Goal: Task Accomplishment & Management: Manage account settings

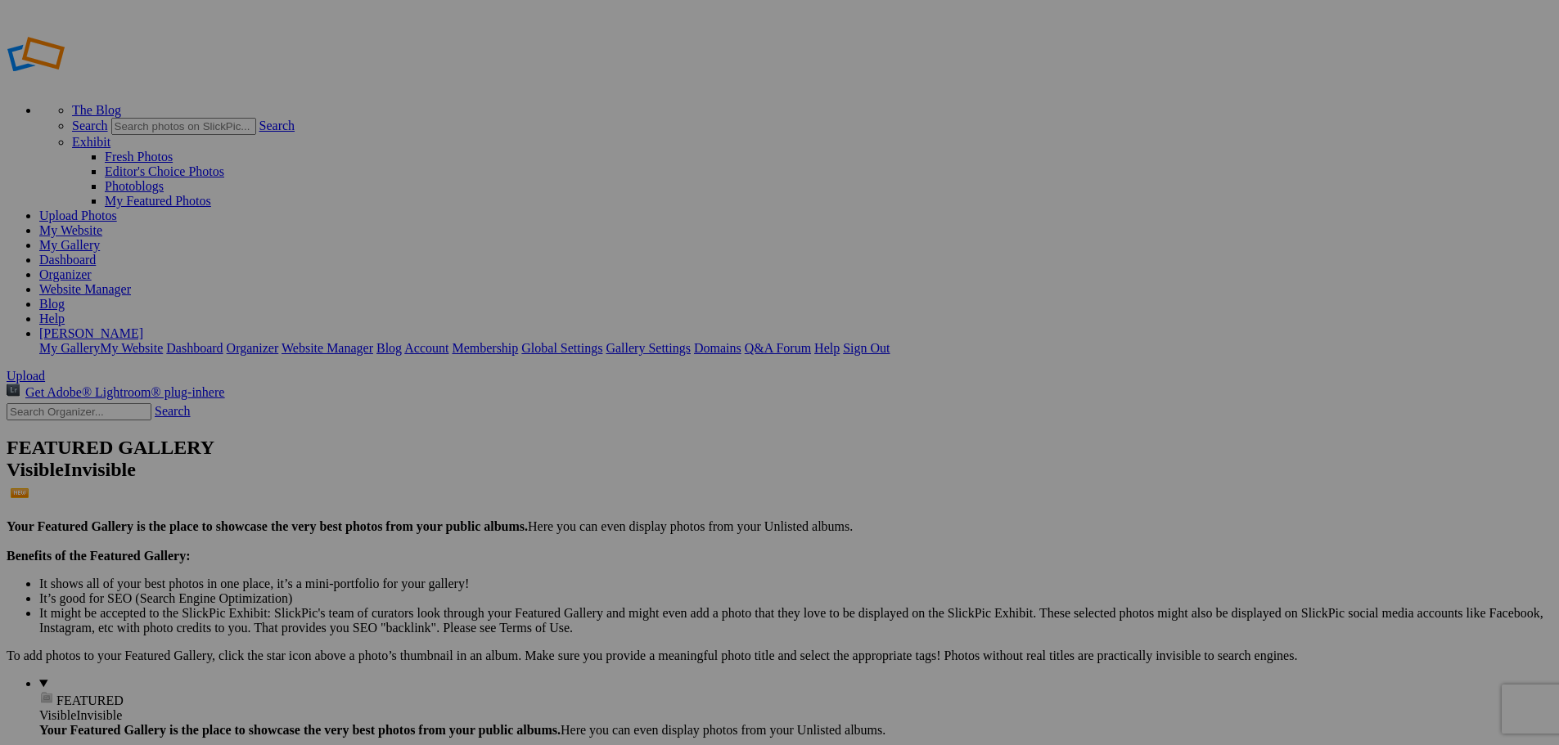
type input "Monthly_Feature"
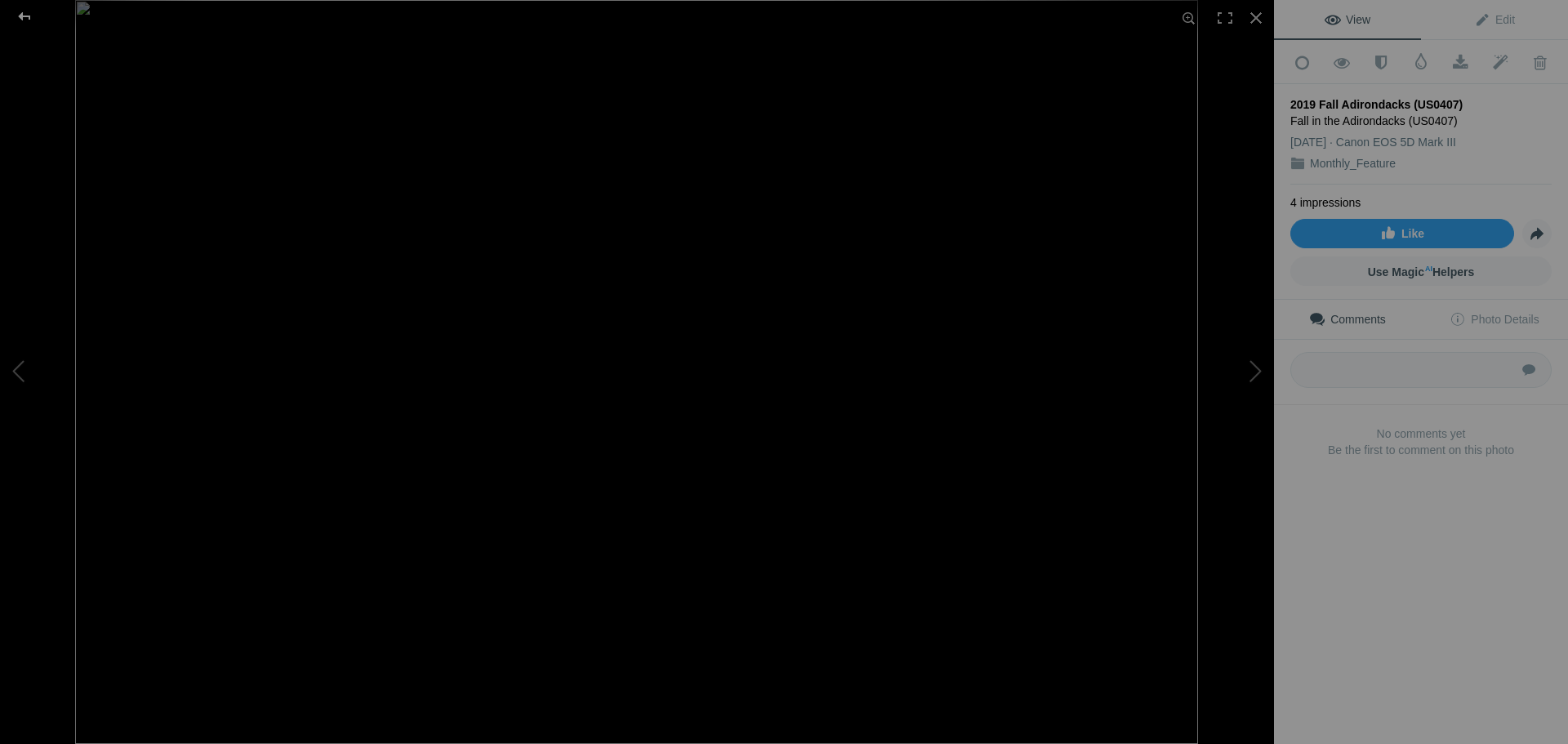
click at [26, 16] on div at bounding box center [24, 16] width 59 height 33
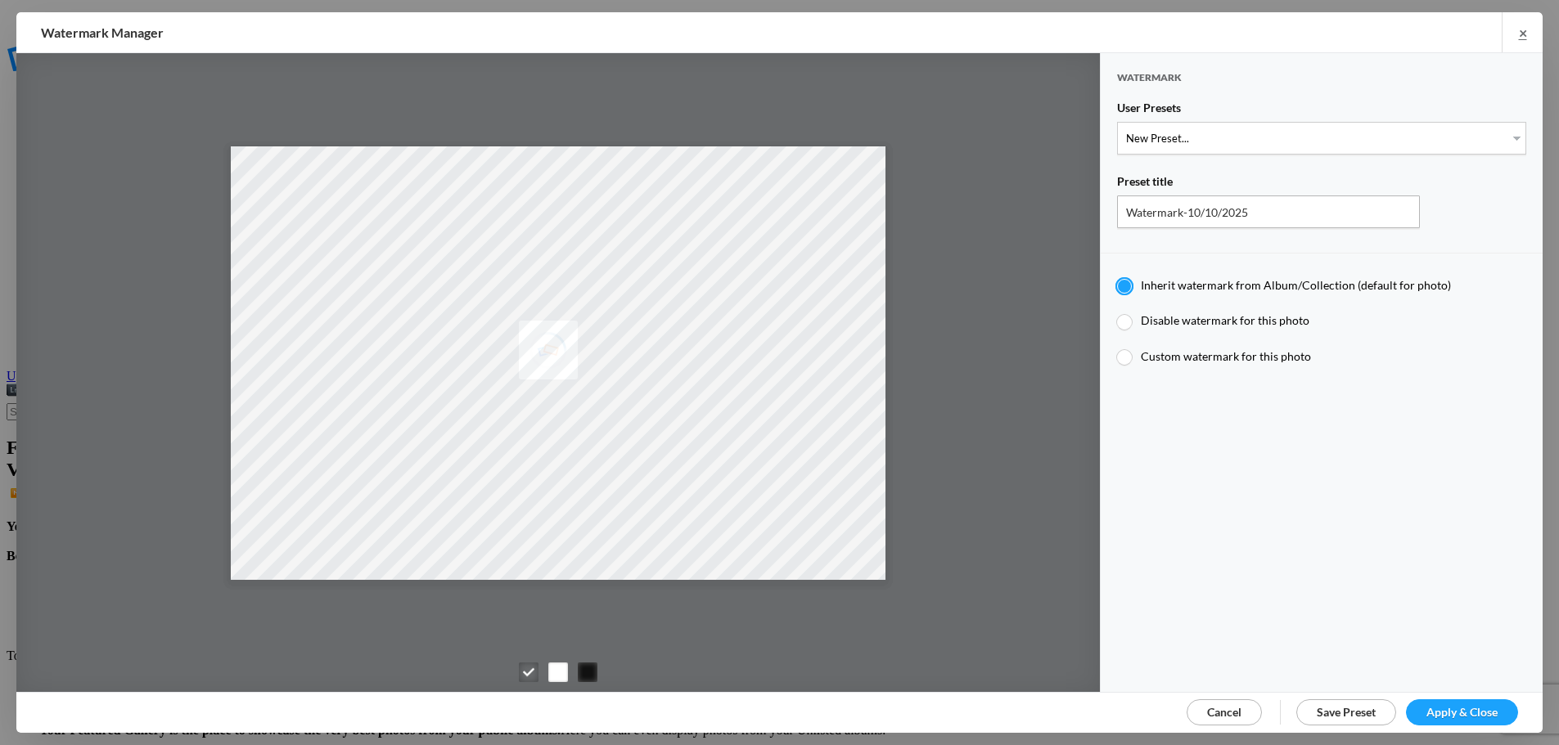
click at [1122, 315] on div at bounding box center [1124, 322] width 15 height 15
click at [1117, 313] on input "Disable watermark for this photo" at bounding box center [1116, 313] width 1 height 1
radio input "true"
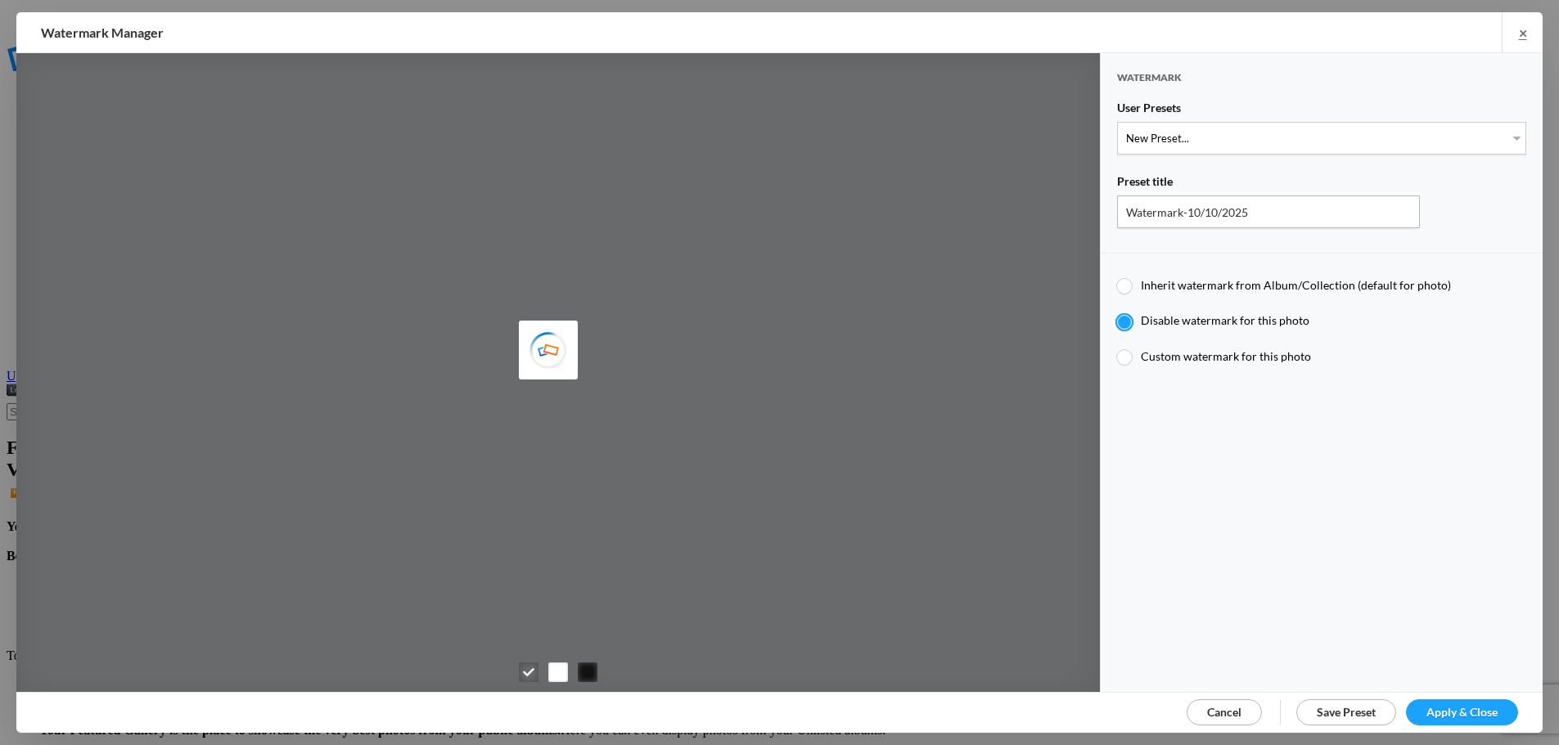
click at [1446, 712] on span "Apply & Close" at bounding box center [1461, 712] width 71 height 14
